Goal: Find specific page/section: Find specific page/section

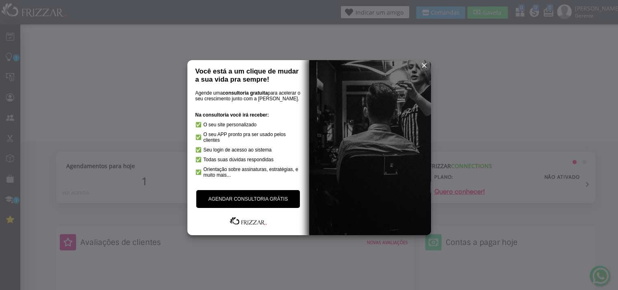
click at [424, 64] on span "reset" at bounding box center [424, 65] width 8 height 8
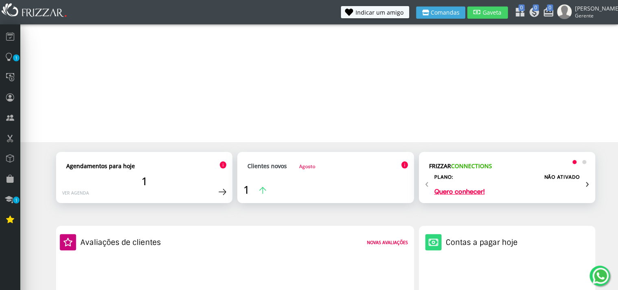
click at [597, 11] on span "[PERSON_NAME]" at bounding box center [593, 8] width 37 height 8
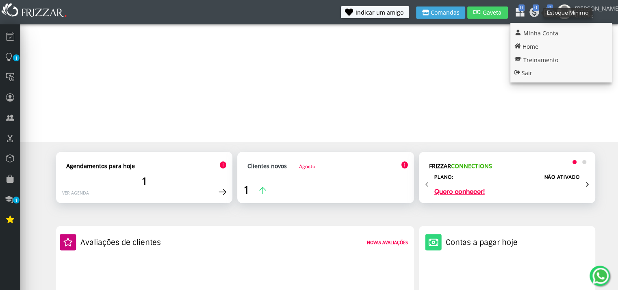
click at [522, 12] on icon at bounding box center [518, 10] width 8 height 8
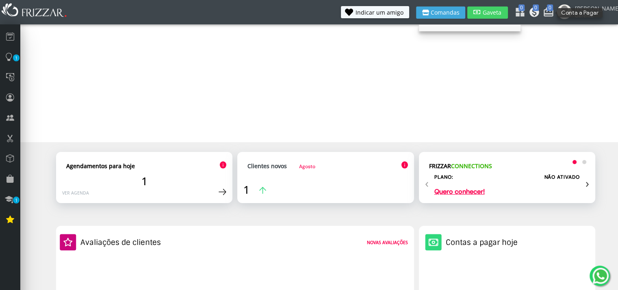
click at [536, 13] on icon at bounding box center [532, 10] width 8 height 8
click at [551, 12] on icon at bounding box center [546, 10] width 8 height 8
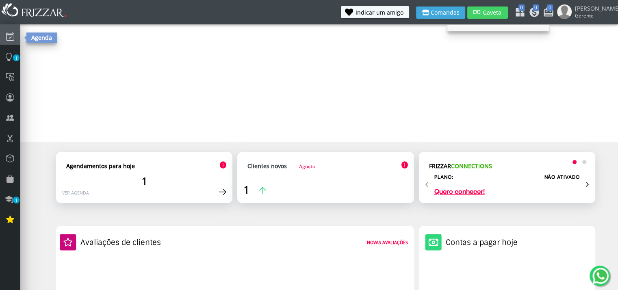
click at [14, 31] on link at bounding box center [10, 34] width 20 height 20
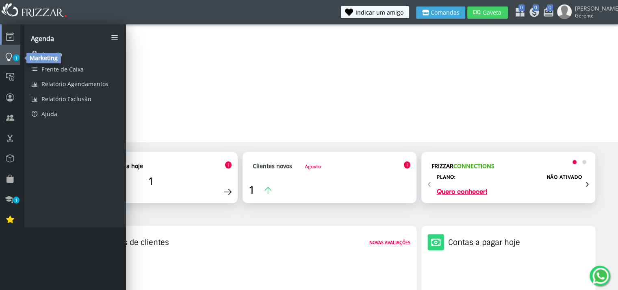
click at [9, 64] on link "1" at bounding box center [10, 55] width 20 height 20
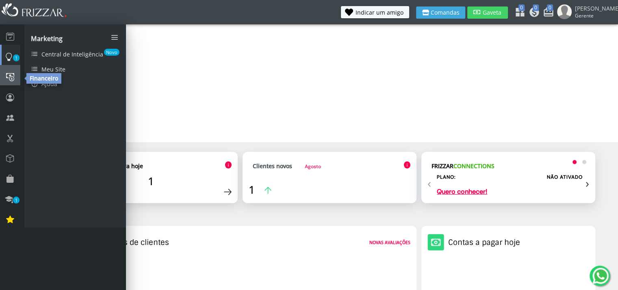
click at [13, 72] on icon at bounding box center [10, 76] width 8 height 11
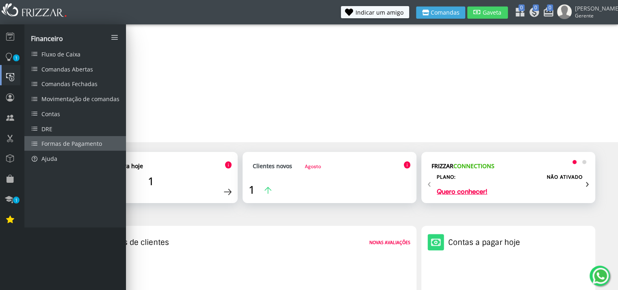
click at [82, 141] on span "Formas de Pagamento" at bounding box center [71, 144] width 60 height 8
